Goal: Transaction & Acquisition: Obtain resource

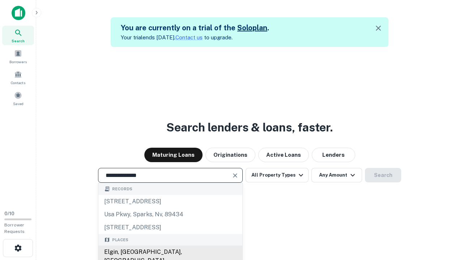
click at [170, 252] on div "Elgin, [GEOGRAPHIC_DATA], [GEOGRAPHIC_DATA]" at bounding box center [170, 257] width 144 height 22
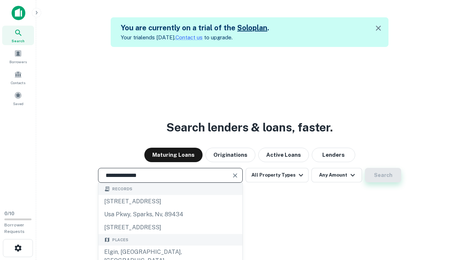
type input "**********"
click at [383, 175] on button "Search" at bounding box center [383, 175] width 36 height 14
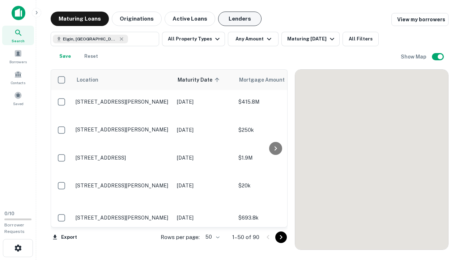
click at [240, 19] on button "Lenders" at bounding box center [239, 19] width 43 height 14
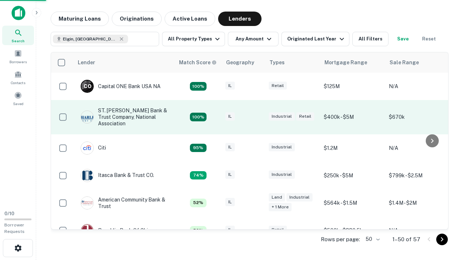
click at [257, 117] on div "IL" at bounding box center [243, 117] width 36 height 10
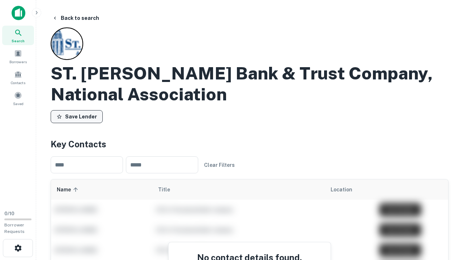
click at [77, 117] on button "Save Lender" at bounding box center [77, 116] width 52 height 13
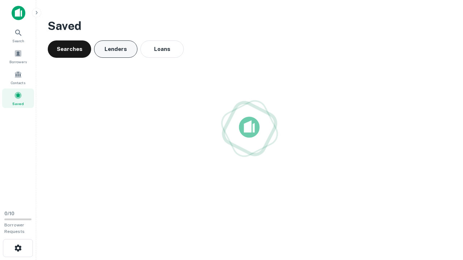
click at [116, 49] on button "Lenders" at bounding box center [115, 48] width 43 height 17
